Goal: Task Accomplishment & Management: Use online tool/utility

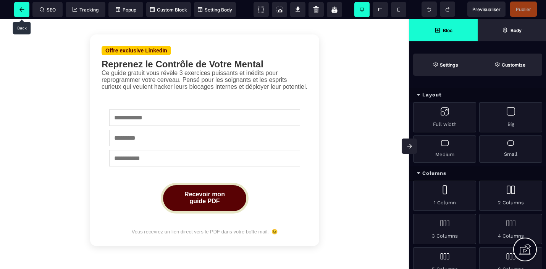
click at [19, 9] on icon at bounding box center [21, 9] width 5 height 5
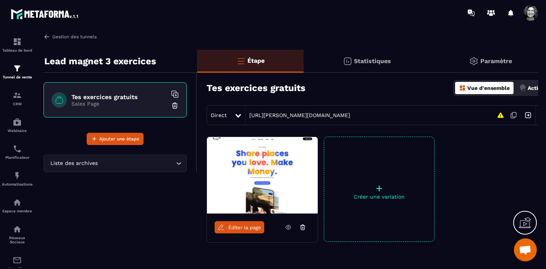
click at [69, 37] on link "Gestion des tunnels" at bounding box center [70, 36] width 53 height 7
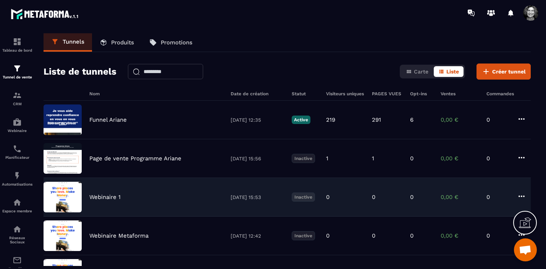
scroll to position [154, 0]
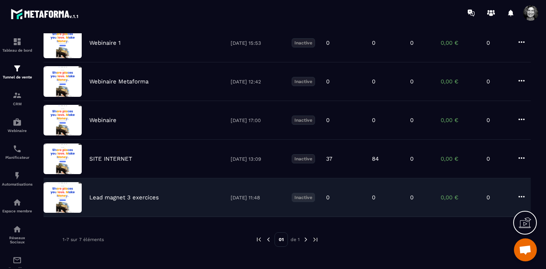
click at [523, 197] on icon at bounding box center [522, 197] width 6 height 2
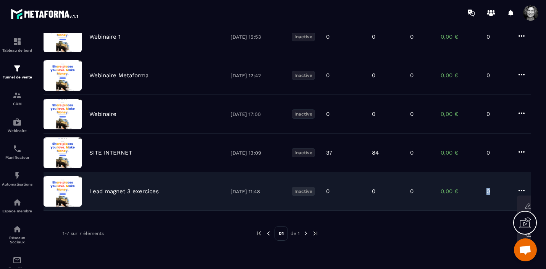
drag, startPoint x: 522, startPoint y: 188, endPoint x: 485, endPoint y: 189, distance: 37.5
click at [485, 189] on div "Lead magnet 3 exercices [DATE] 11:48 Inactive 0 0 0 0,00 € 0 Modifier Modifier …" at bounding box center [287, 191] width 487 height 39
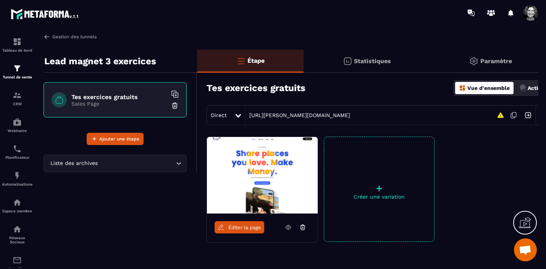
click at [63, 37] on link "Gestion des tunnels" at bounding box center [70, 36] width 53 height 7
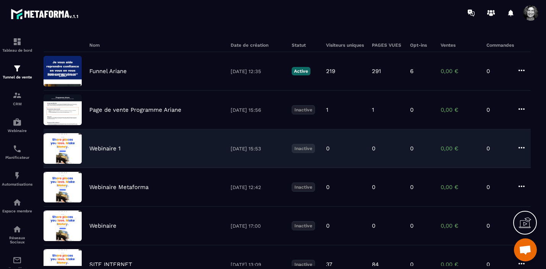
scroll to position [154, 0]
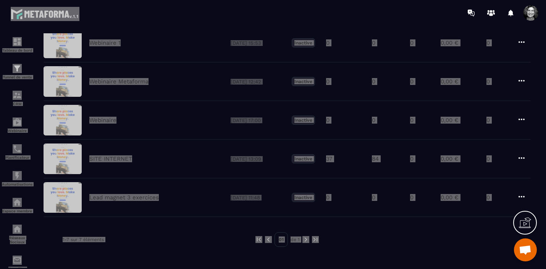
drag, startPoint x: 526, startPoint y: 225, endPoint x: -28947, endPoint y: -5123, distance: 29954.3
click at [0, 0] on html "Tableau de bord Tunnel de vente CRM Webinaire Planificateur Automatisations Esp…" at bounding box center [273, 134] width 546 height 269
